Goal: Task Accomplishment & Management: Use online tool/utility

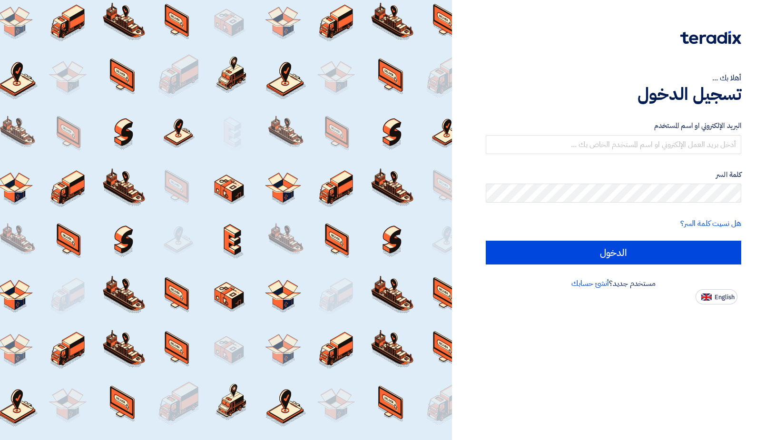
type input "[DOMAIN_NAME][EMAIL_ADDRESS][DOMAIN_NAME]"
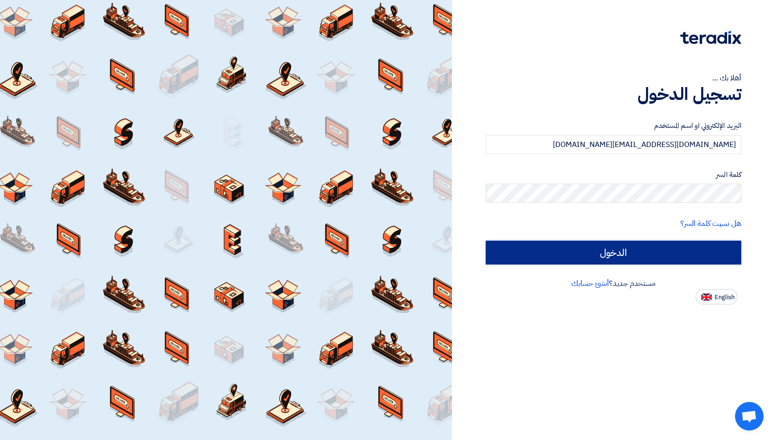
click at [646, 245] on input "الدخول" at bounding box center [614, 253] width 256 height 24
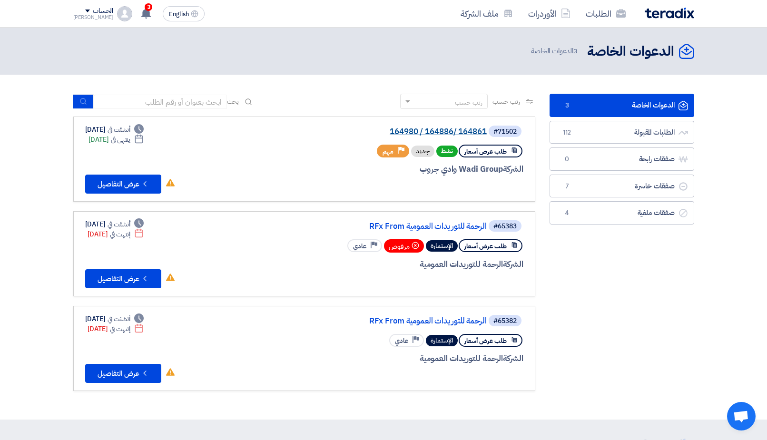
click at [451, 134] on link "164980 / 164886/ 164861" at bounding box center [391, 132] width 190 height 9
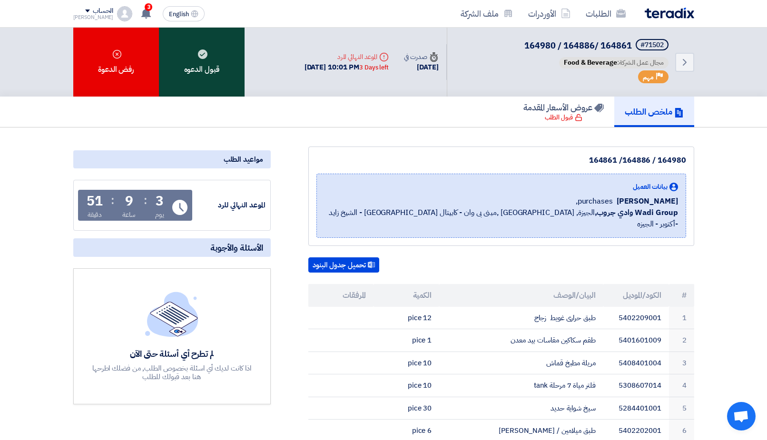
click at [229, 60] on div "قبول الدعوه" at bounding box center [202, 62] width 86 height 69
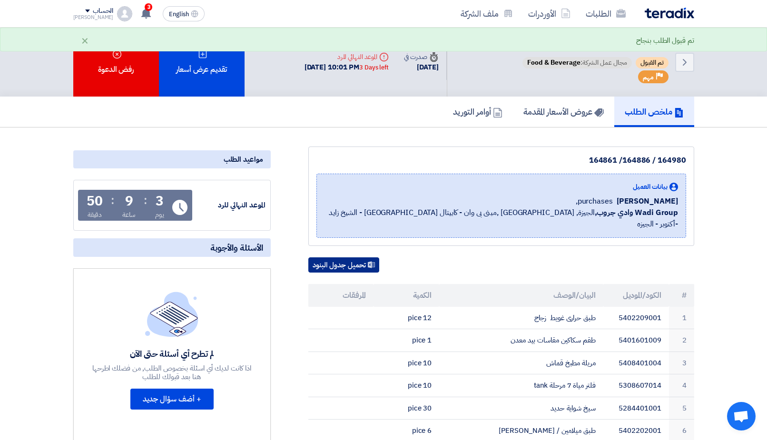
click at [355, 257] on button "تحميل جدول البنود" at bounding box center [343, 264] width 71 height 15
